Goal: Task Accomplishment & Management: Use online tool/utility

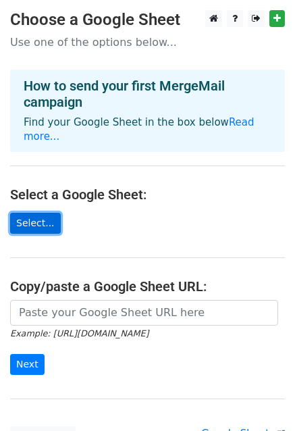
click at [38, 213] on link "Select..." at bounding box center [35, 223] width 51 height 21
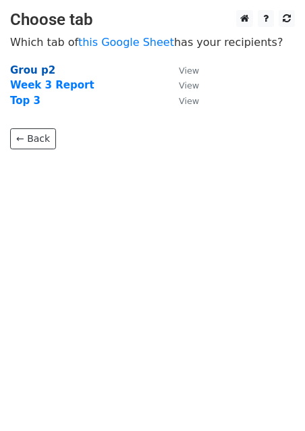
click at [26, 73] on strong "Grou p2" at bounding box center [32, 70] width 45 height 12
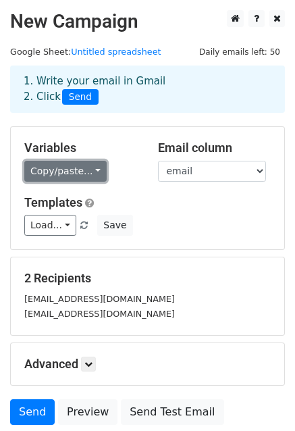
click at [91, 164] on link "Copy/paste..." at bounding box center [65, 171] width 82 height 21
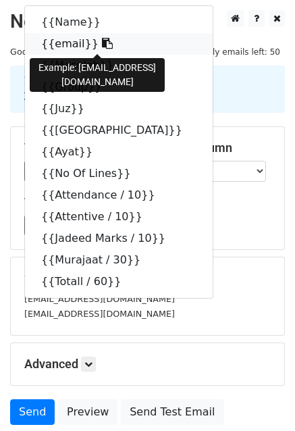
click at [56, 39] on link "{{email}}" at bounding box center [119, 44] width 188 height 22
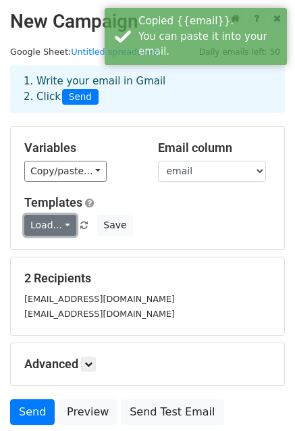
click at [55, 224] on link "Load..." at bounding box center [50, 225] width 52 height 21
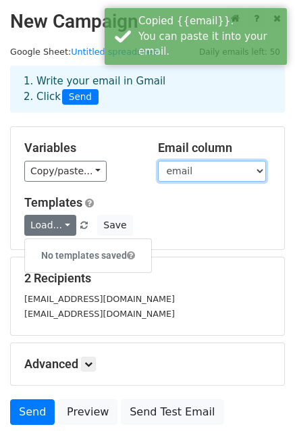
click at [201, 176] on select "Name email Masulah Group Juz Surat Ayat No Of Lines Attendance / 10 Attentive /…" at bounding box center [212, 171] width 108 height 21
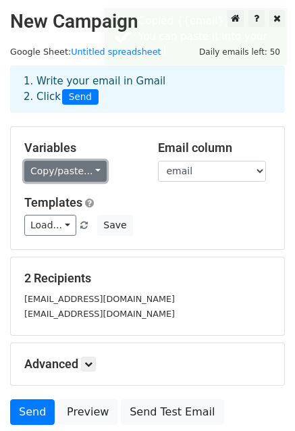
click at [77, 174] on link "Copy/paste..." at bounding box center [65, 171] width 82 height 21
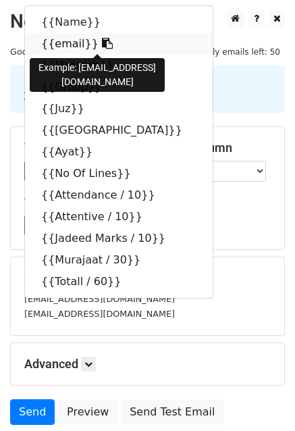
click at [59, 45] on link "{{email}}" at bounding box center [119, 44] width 188 height 22
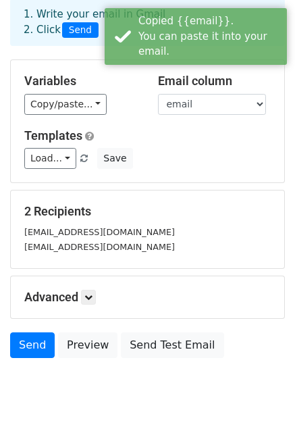
scroll to position [90, 0]
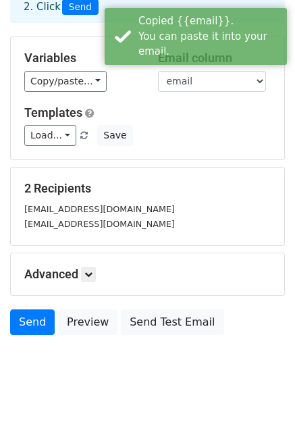
click at [76, 198] on div "2 Recipients ibrahimwadaliwala343@gmail.com tahfeez.kuwait@mahadalzahra.com" at bounding box center [147, 206] width 247 height 51
click at [71, 207] on small "ibrahimwadaliwala343@gmail.com" at bounding box center [99, 209] width 151 height 10
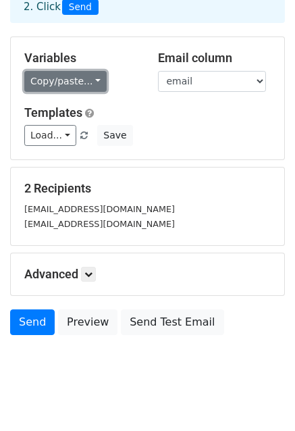
click at [55, 85] on link "Copy/paste..." at bounding box center [65, 81] width 82 height 21
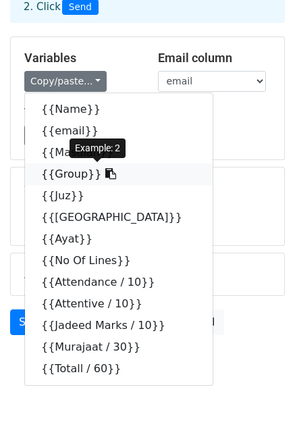
click at [63, 174] on link "{{Group}}" at bounding box center [119, 175] width 188 height 22
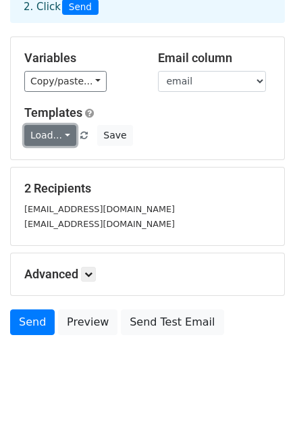
click at [51, 138] on link "Load..." at bounding box center [50, 135] width 52 height 21
click at [57, 91] on div "Variables Copy/paste... {{Name}} {{email}} {{Masulah}} {{Group}} {{Juz}} {{Sura…" at bounding box center [148, 98] width 274 height 122
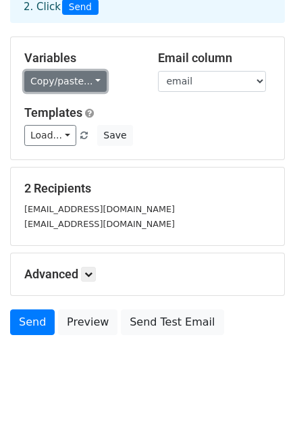
click at [56, 78] on link "Copy/paste..." at bounding box center [65, 81] width 82 height 21
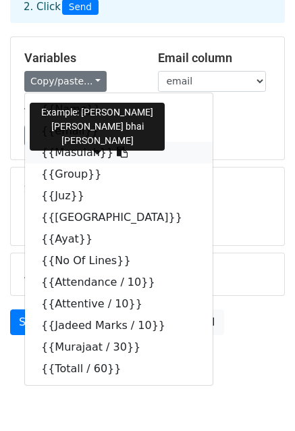
click at [65, 157] on link "{{Masulah}}" at bounding box center [119, 153] width 188 height 22
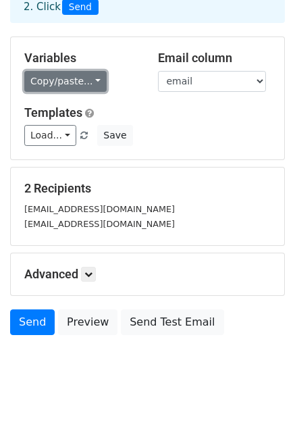
click at [43, 86] on link "Copy/paste..." at bounding box center [65, 81] width 82 height 21
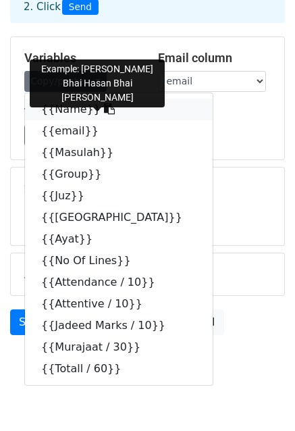
click at [51, 105] on link "{{Name}}" at bounding box center [119, 110] width 188 height 22
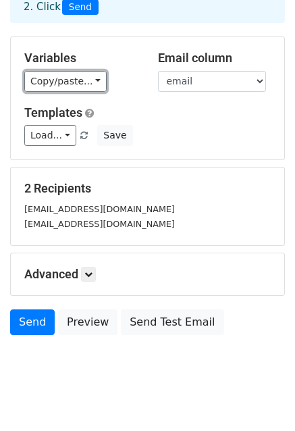
click at [68, 80] on link "Copy/paste..." at bounding box center [65, 81] width 82 height 21
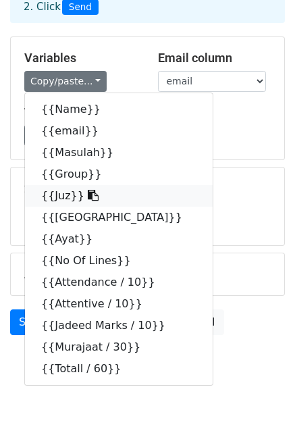
click at [62, 199] on link "{{Juz}}" at bounding box center [119, 196] width 188 height 22
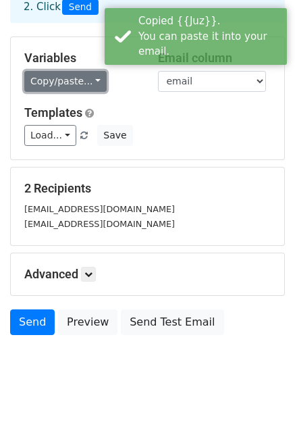
click at [41, 80] on link "Copy/paste..." at bounding box center [65, 81] width 82 height 21
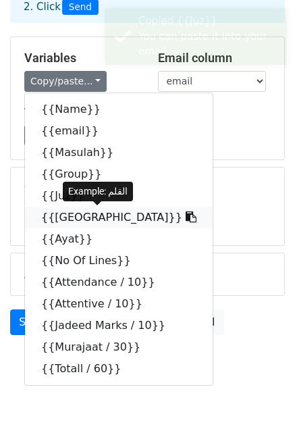
click at [51, 211] on link "{{Surat}}" at bounding box center [119, 218] width 188 height 22
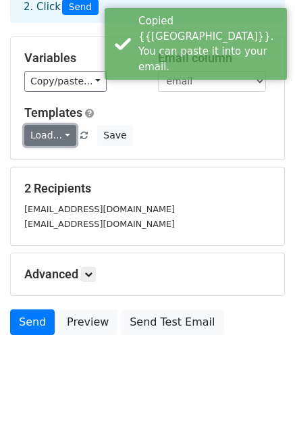
click at [48, 145] on link "Load..." at bounding box center [50, 135] width 52 height 21
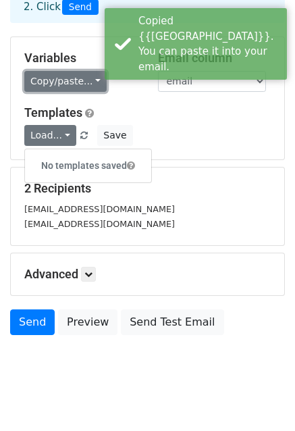
click at [51, 76] on link "Copy/paste..." at bounding box center [65, 81] width 82 height 21
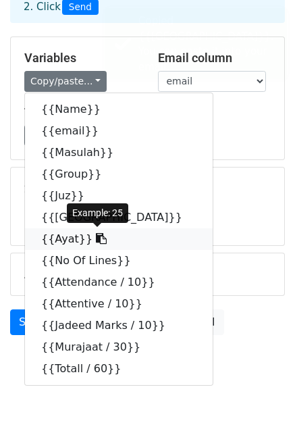
click at [62, 241] on link "{{Ayat}}" at bounding box center [119, 239] width 188 height 22
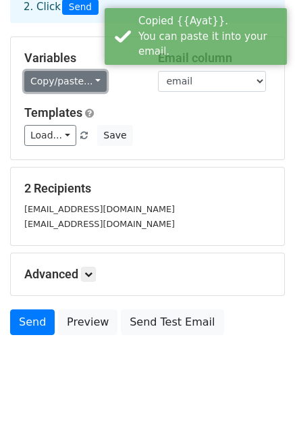
click at [51, 73] on link "Copy/paste..." at bounding box center [65, 81] width 82 height 21
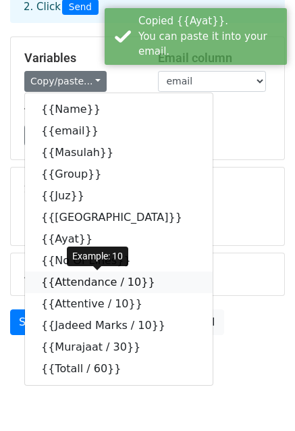
click at [81, 280] on link "{{Attendance / 10}}" at bounding box center [119, 283] width 188 height 22
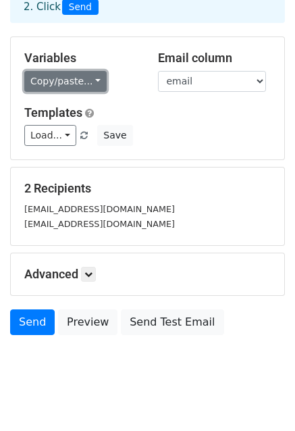
click at [59, 80] on link "Copy/paste..." at bounding box center [65, 81] width 82 height 21
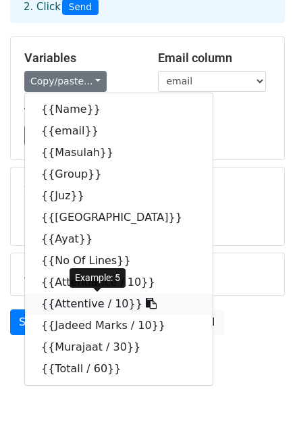
click at [74, 303] on link "{{Attentive / 10}}" at bounding box center [119, 304] width 188 height 22
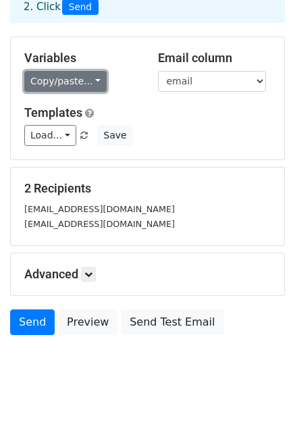
click at [54, 87] on link "Copy/paste..." at bounding box center [65, 81] width 82 height 21
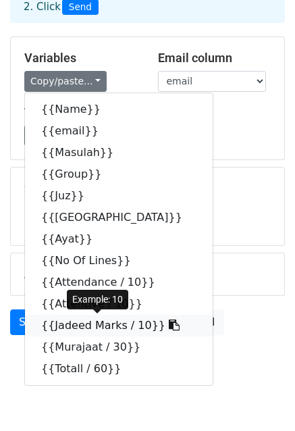
click at [76, 327] on link "{{Jadeed Marks / 10}}" at bounding box center [119, 326] width 188 height 22
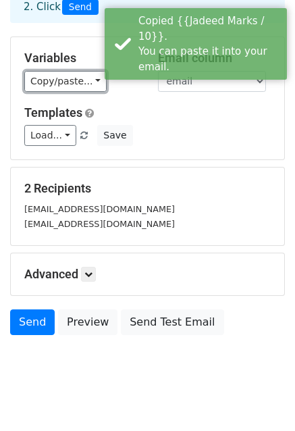
click at [57, 86] on link "Copy/paste..." at bounding box center [65, 81] width 82 height 21
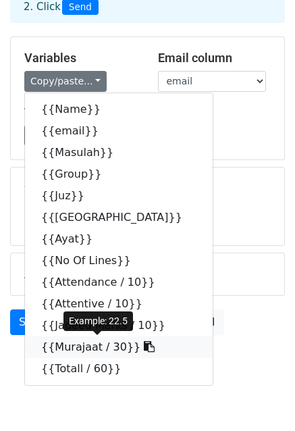
click at [75, 340] on link "{{Murajaat / 30}}" at bounding box center [119, 347] width 188 height 22
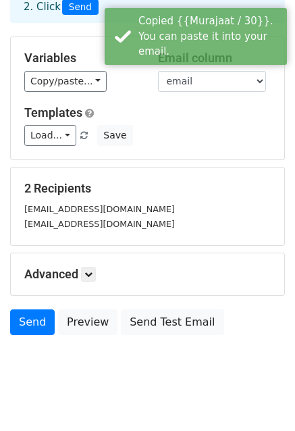
click at [48, 91] on div "Variables Copy/paste... {{Name}} {{email}} {{Masulah}} {{Group}} {{Juz}} {{Sura…" at bounding box center [148, 98] width 274 height 122
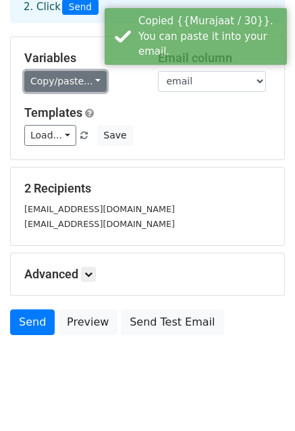
click at [51, 79] on link "Copy/paste..." at bounding box center [65, 81] width 82 height 21
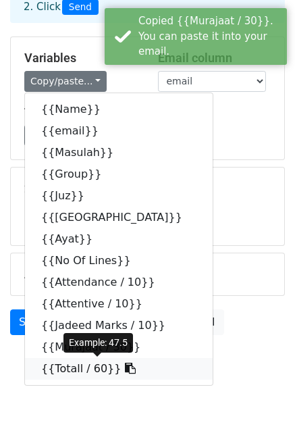
click at [78, 372] on link "{{Totall / 60}}" at bounding box center [119, 369] width 188 height 22
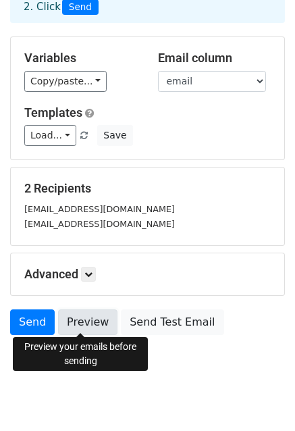
click at [80, 320] on link "Preview" at bounding box center [87, 322] width 59 height 26
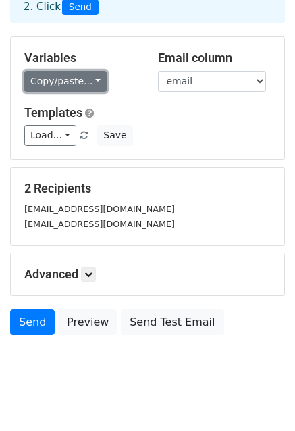
click at [43, 78] on link "Copy/paste..." at bounding box center [65, 81] width 82 height 21
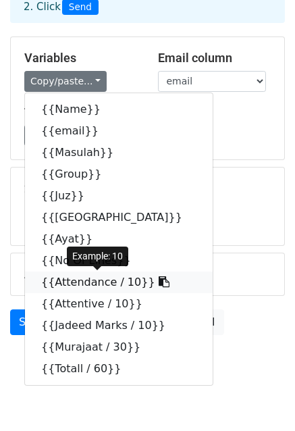
click at [60, 288] on link "{{Attendance / 10}}" at bounding box center [119, 283] width 188 height 22
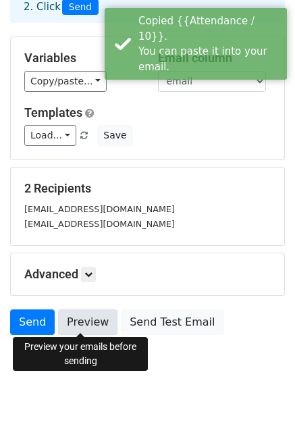
click at [68, 325] on link "Preview" at bounding box center [87, 322] width 59 height 26
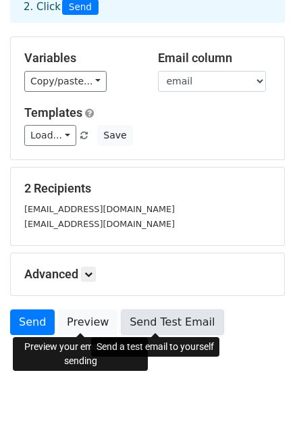
click at [162, 310] on link "Send Test Email" at bounding box center [172, 322] width 103 height 26
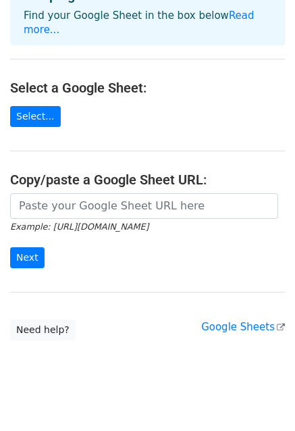
scroll to position [108, 0]
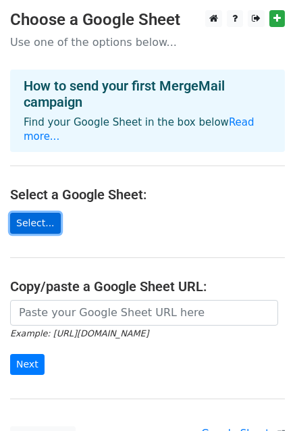
click at [32, 213] on link "Select..." at bounding box center [35, 223] width 51 height 21
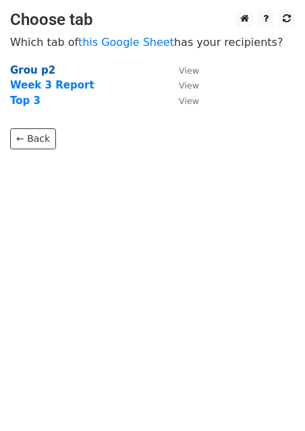
click at [32, 67] on strong "Grou p2" at bounding box center [32, 70] width 45 height 12
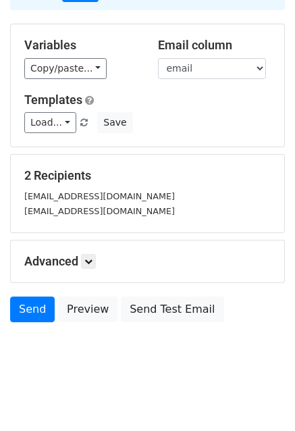
scroll to position [107, 0]
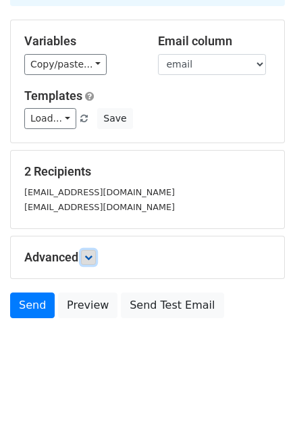
click at [86, 250] on link at bounding box center [88, 257] width 15 height 15
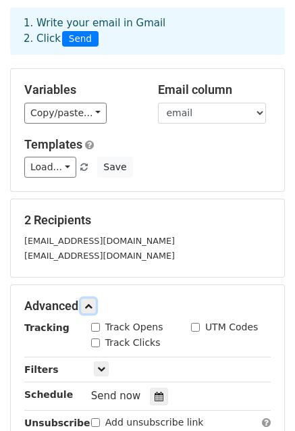
scroll to position [0, 0]
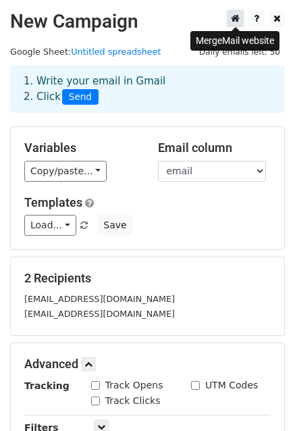
click at [232, 20] on icon at bounding box center [235, 18] width 9 height 9
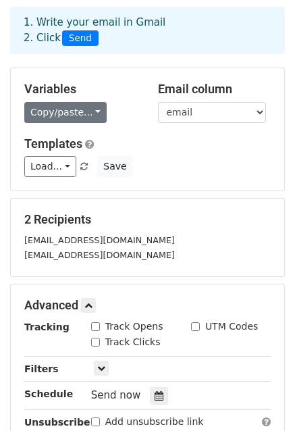
scroll to position [58, 0]
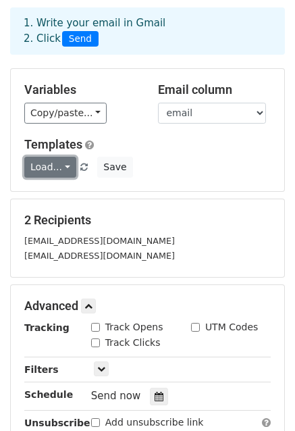
click at [52, 170] on link "Load..." at bounding box center [50, 167] width 52 height 21
click at [70, 200] on h6 "No templates saved" at bounding box center [88, 197] width 126 height 22
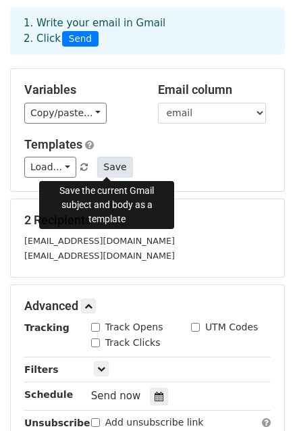
click at [98, 169] on button "Save" at bounding box center [114, 167] width 35 height 21
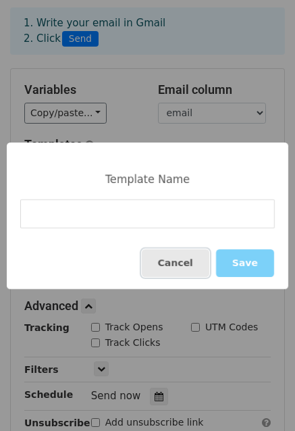
click at [173, 261] on button "Cancel" at bounding box center [176, 263] width 68 height 28
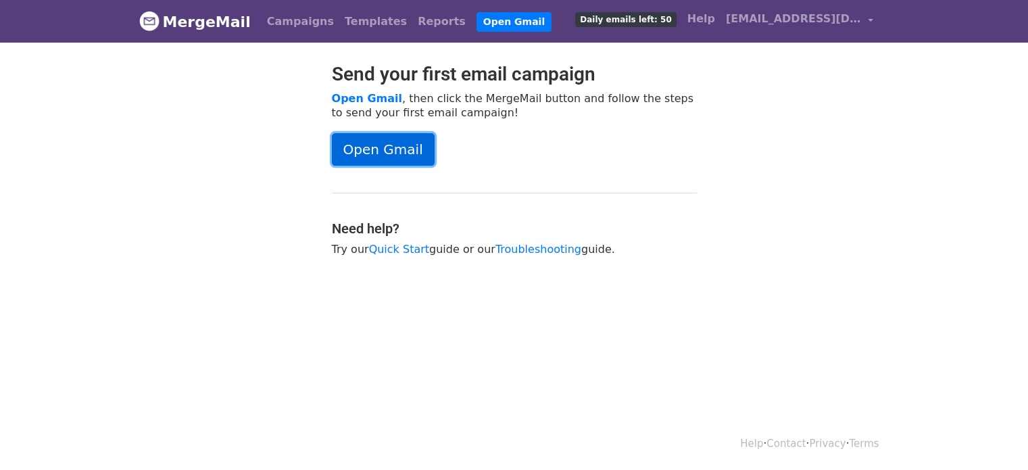
click at [373, 157] on link "Open Gmail" at bounding box center [383, 149] width 103 height 32
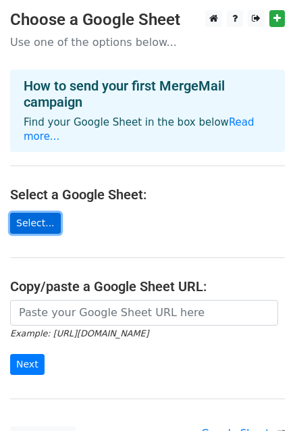
click at [41, 213] on link "Select..." at bounding box center [35, 223] width 51 height 21
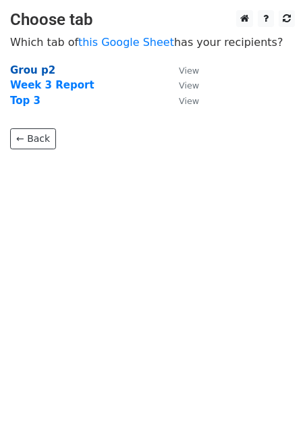
drag, startPoint x: 0, startPoint y: 0, endPoint x: 28, endPoint y: 69, distance: 74.5
click at [28, 69] on strong "Grou p2" at bounding box center [32, 70] width 45 height 12
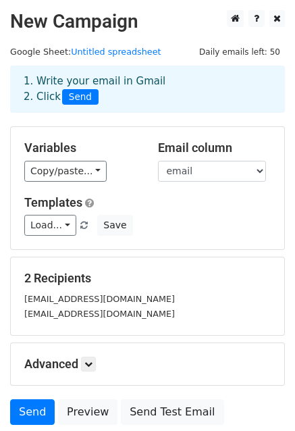
scroll to position [90, 0]
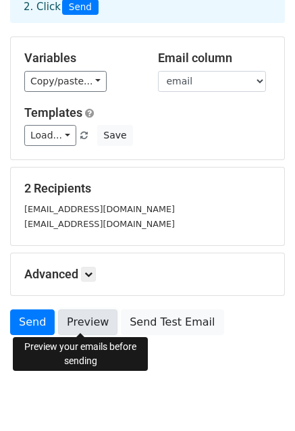
click at [81, 328] on link "Preview" at bounding box center [87, 322] width 59 height 26
click at [70, 321] on link "Preview" at bounding box center [87, 322] width 59 height 26
click at [58, 323] on link "Preview" at bounding box center [87, 322] width 59 height 26
click at [78, 318] on link "Preview" at bounding box center [87, 322] width 59 height 26
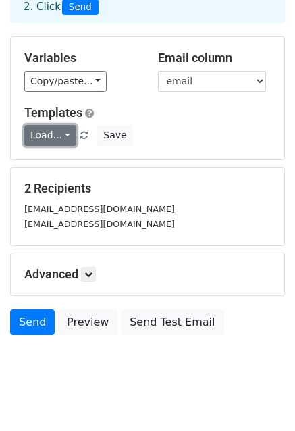
click at [48, 136] on link "Load..." at bounding box center [50, 135] width 52 height 21
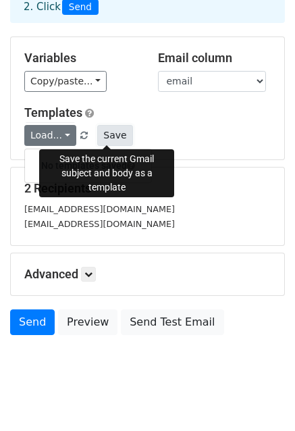
click at [108, 134] on button "Save" at bounding box center [114, 135] width 35 height 21
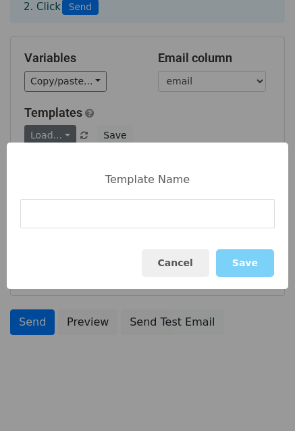
click at [160, 217] on input at bounding box center [147, 213] width 255 height 29
drag, startPoint x: 159, startPoint y: 216, endPoint x: 167, endPoint y: 194, distance: 23.1
click at [167, 194] on div "Template Name Cancel Save" at bounding box center [148, 216] width 282 height 147
type input "Test"
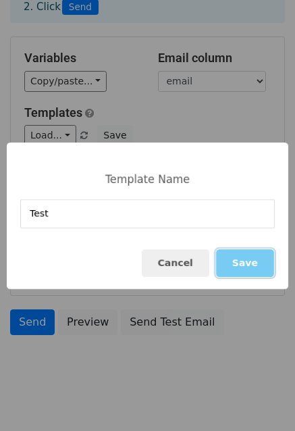
click at [239, 259] on button "Save" at bounding box center [245, 263] width 58 height 28
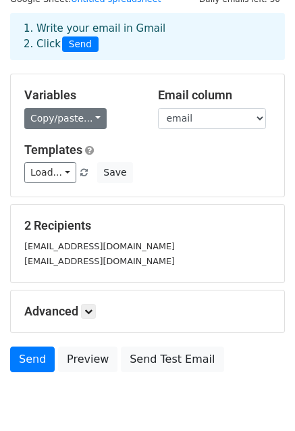
scroll to position [0, 0]
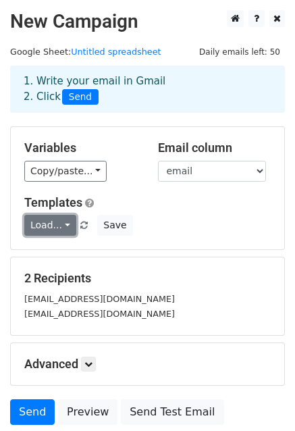
click at [59, 222] on link "Load..." at bounding box center [50, 225] width 52 height 21
click at [183, 210] on div "Templates Load... No templates saved Save" at bounding box center [147, 215] width 267 height 41
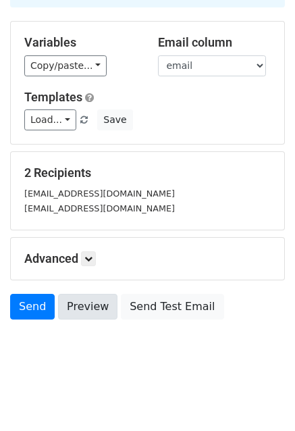
scroll to position [107, 0]
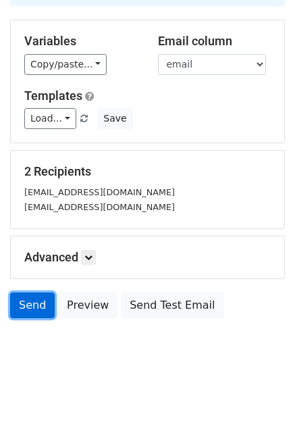
click at [28, 303] on link "Send" at bounding box center [32, 306] width 45 height 26
click at [30, 300] on link "Send" at bounding box center [32, 306] width 45 height 26
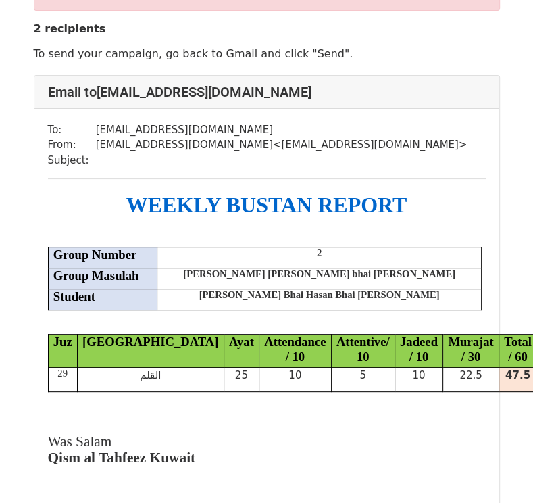
scroll to position [90, 0]
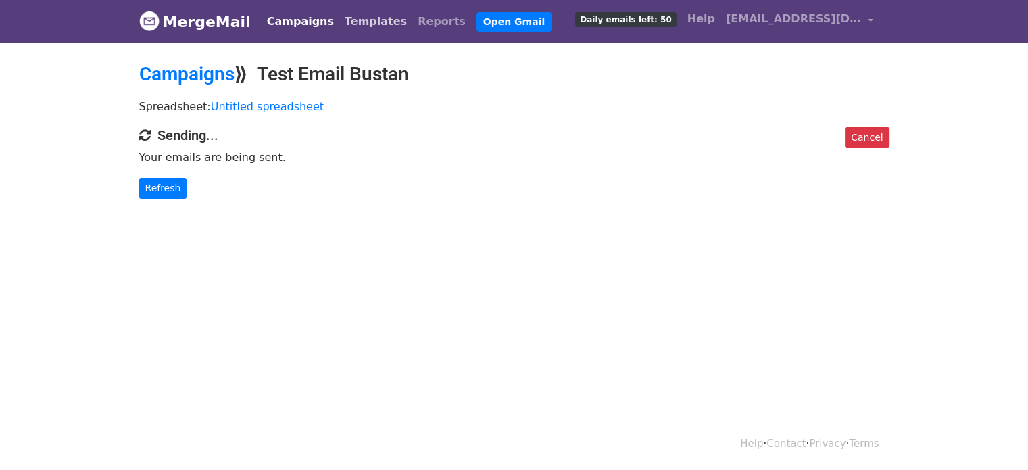
click at [354, 23] on link "Templates" at bounding box center [375, 21] width 73 height 27
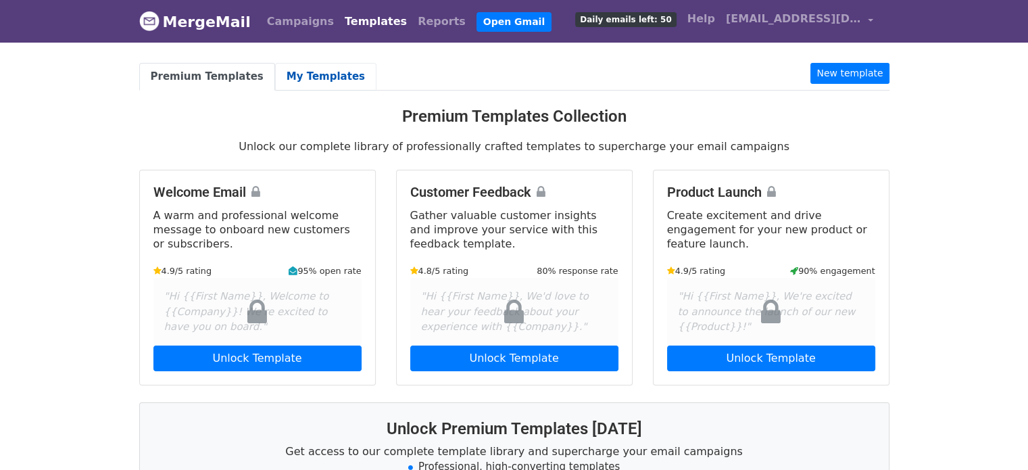
click at [303, 75] on link "My Templates" at bounding box center [325, 77] width 101 height 28
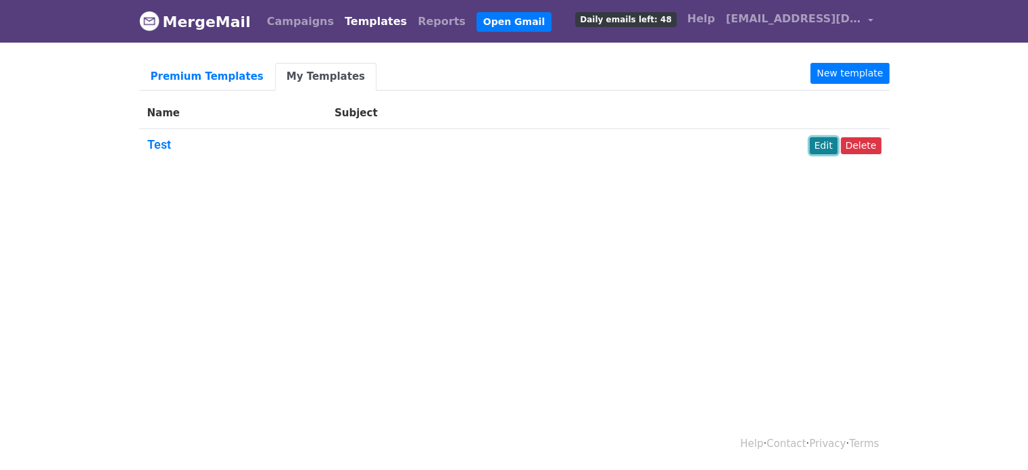
click at [824, 144] on link "Edit" at bounding box center [823, 145] width 28 height 17
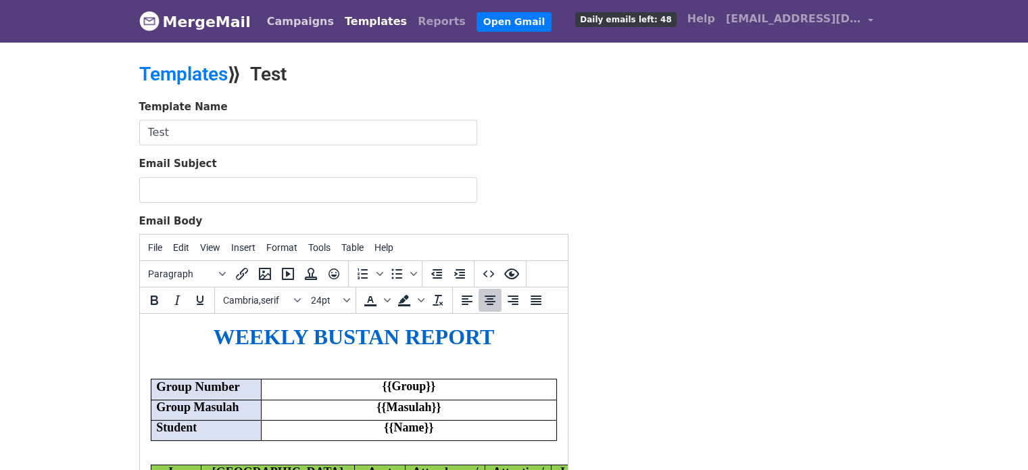
click at [289, 26] on link "Campaigns" at bounding box center [300, 21] width 78 height 27
